Goal: Task Accomplishment & Management: Use online tool/utility

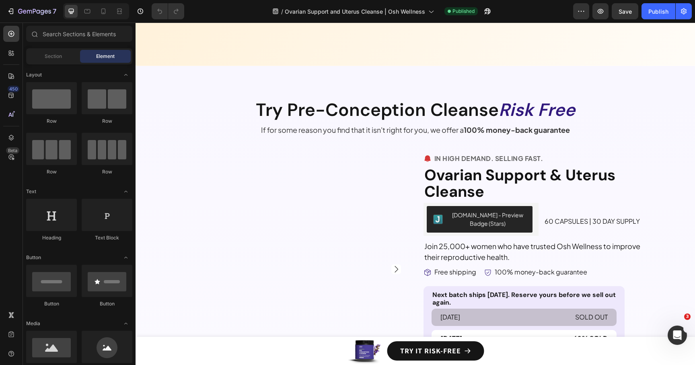
scroll to position [2689, 0]
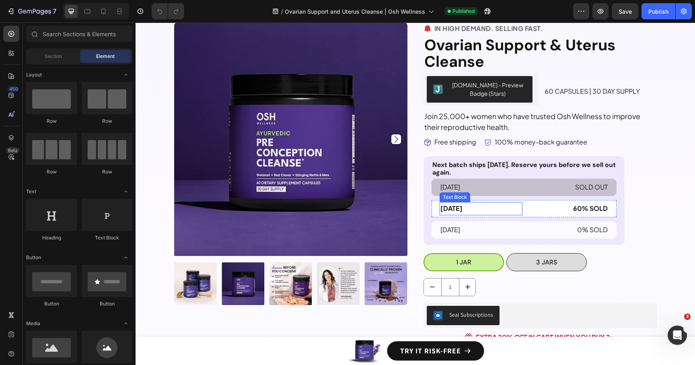
click at [461, 208] on strong "[DATE]" at bounding box center [451, 208] width 22 height 8
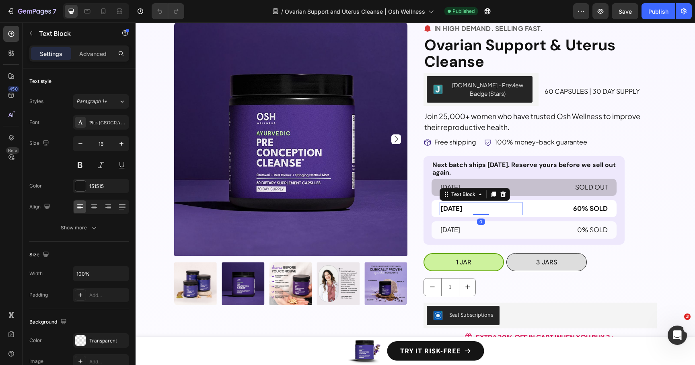
click at [454, 209] on strong "[DATE]" at bounding box center [451, 208] width 22 height 8
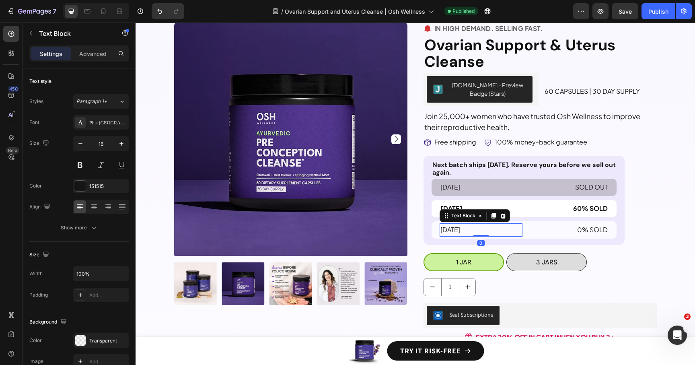
click at [455, 232] on p "[DATE]" at bounding box center [480, 230] width 81 height 12
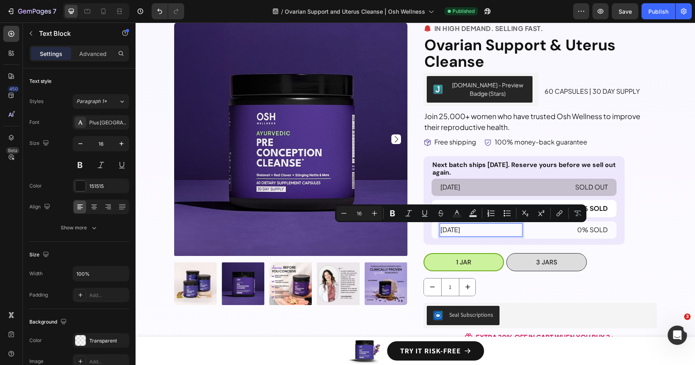
click at [450, 232] on p "[DATE]" at bounding box center [480, 230] width 81 height 12
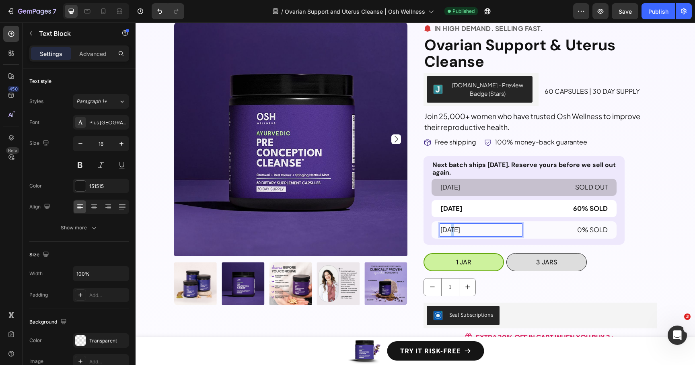
click at [450, 232] on p "[DATE]" at bounding box center [480, 230] width 81 height 12
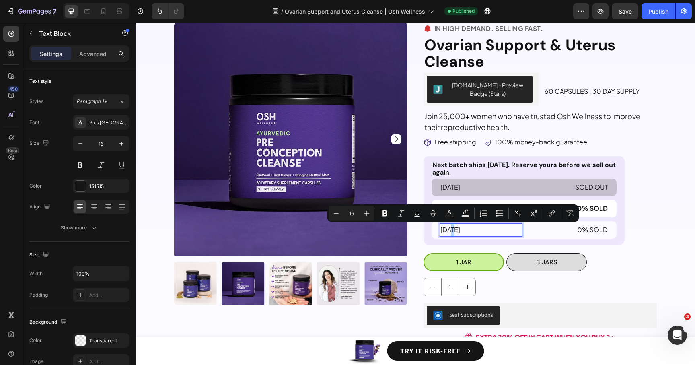
click at [450, 232] on p "[DATE]" at bounding box center [480, 230] width 81 height 12
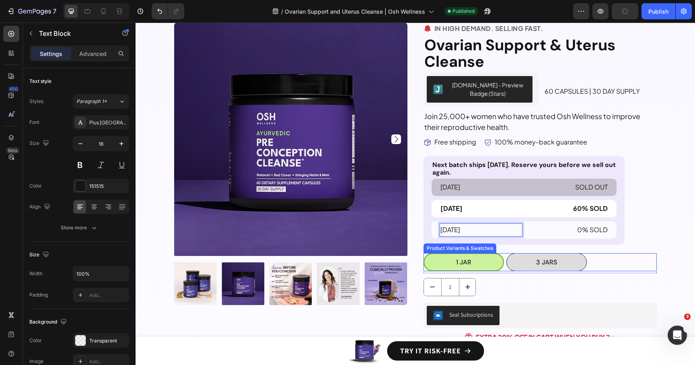
click at [649, 266] on div "1 Jar 1 Jar 1 Jar 3 Jars 3 Jars 3 Jars" at bounding box center [539, 262] width 233 height 18
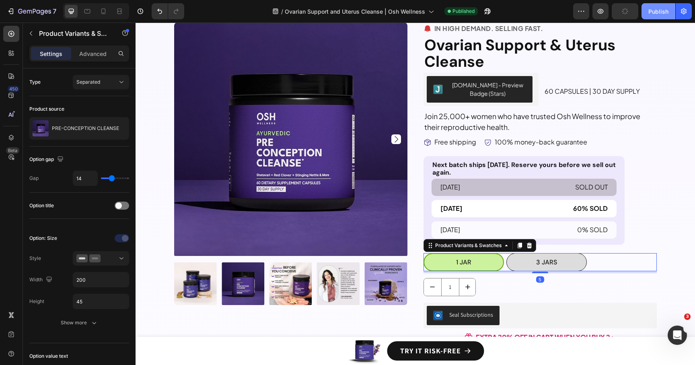
click at [658, 13] on div "Publish" at bounding box center [658, 11] width 20 height 8
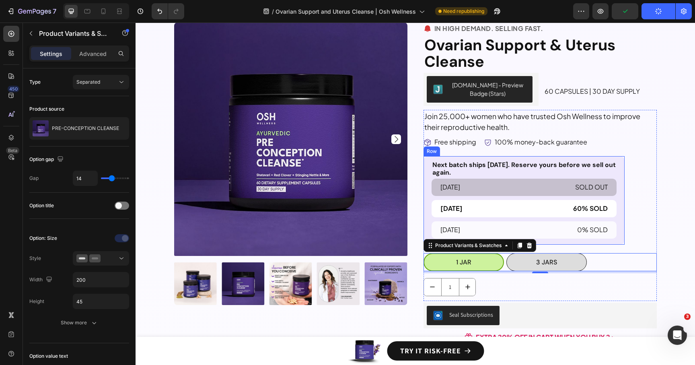
click at [507, 164] on p "Next batch ships [DATE]. Reserve yours before we sell out again." at bounding box center [523, 168] width 183 height 15
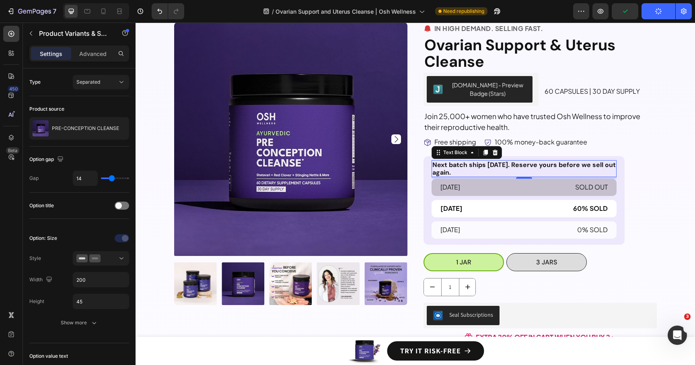
click at [507, 164] on p "Next batch ships [DATE]. Reserve yours before we sell out again." at bounding box center [523, 168] width 183 height 15
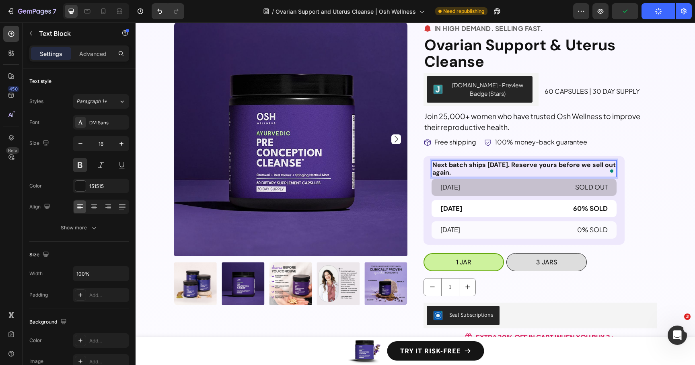
click at [496, 166] on p "Next batch ships [DATE]. Reserve yours before we sell out again." at bounding box center [523, 168] width 183 height 15
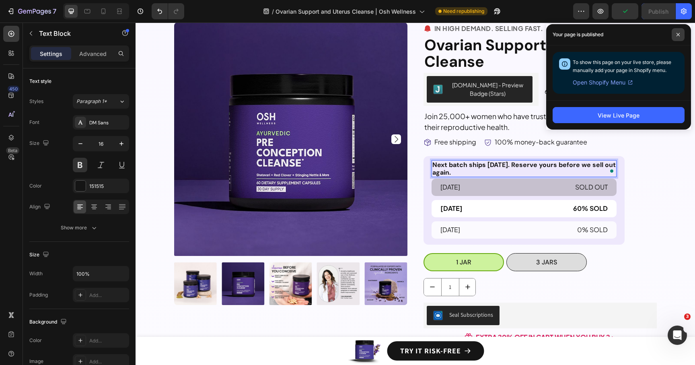
click at [678, 31] on span at bounding box center [678, 34] width 13 height 13
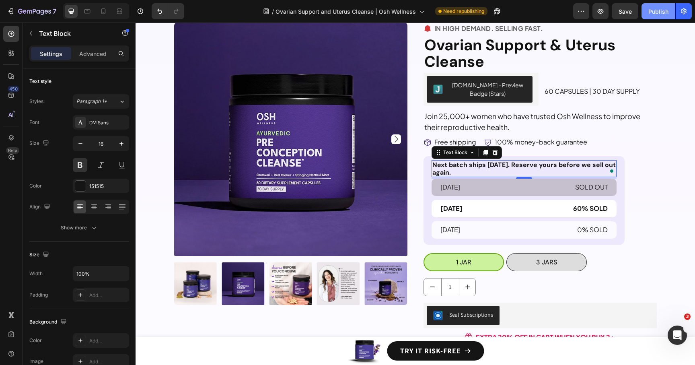
click at [650, 16] on button "Publish" at bounding box center [658, 11] width 34 height 16
